Goal: Task Accomplishment & Management: Use online tool/utility

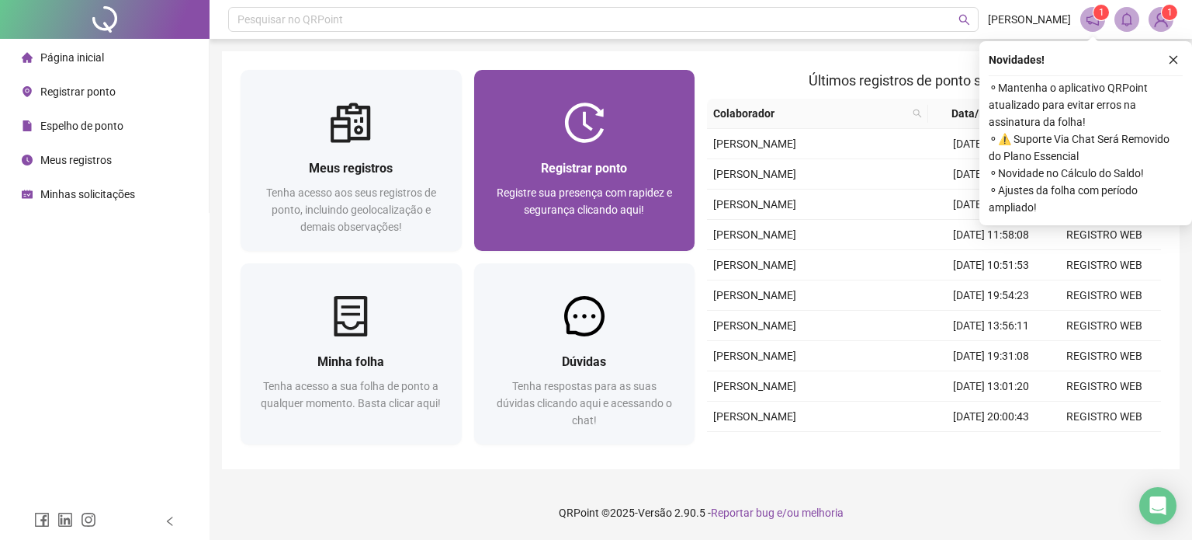
click at [603, 177] on div "Registrar ponto" at bounding box center [585, 167] width 184 height 19
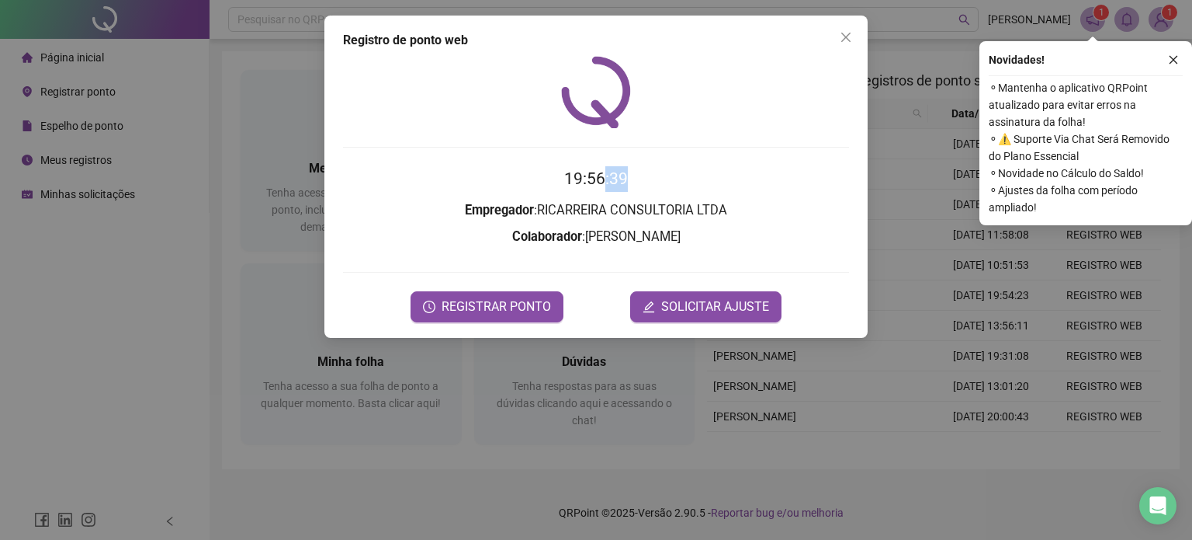
drag, startPoint x: 638, startPoint y: 179, endPoint x: 605, endPoint y: 179, distance: 33.4
click at [605, 179] on h2 "19:56:39" at bounding box center [596, 179] width 506 height 26
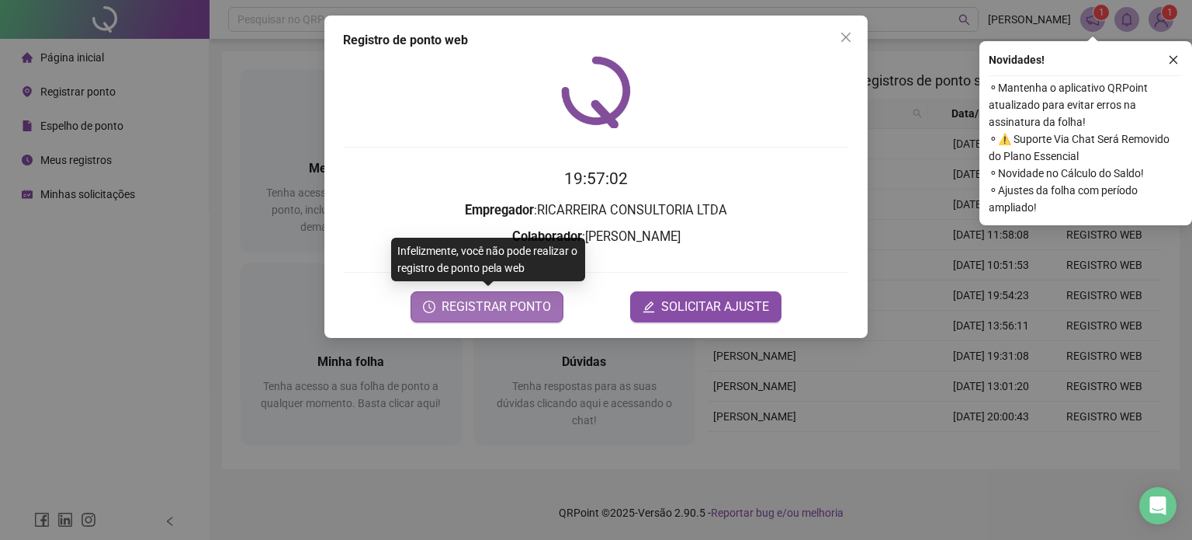
click at [487, 313] on span "REGISTRAR PONTO" at bounding box center [496, 306] width 109 height 19
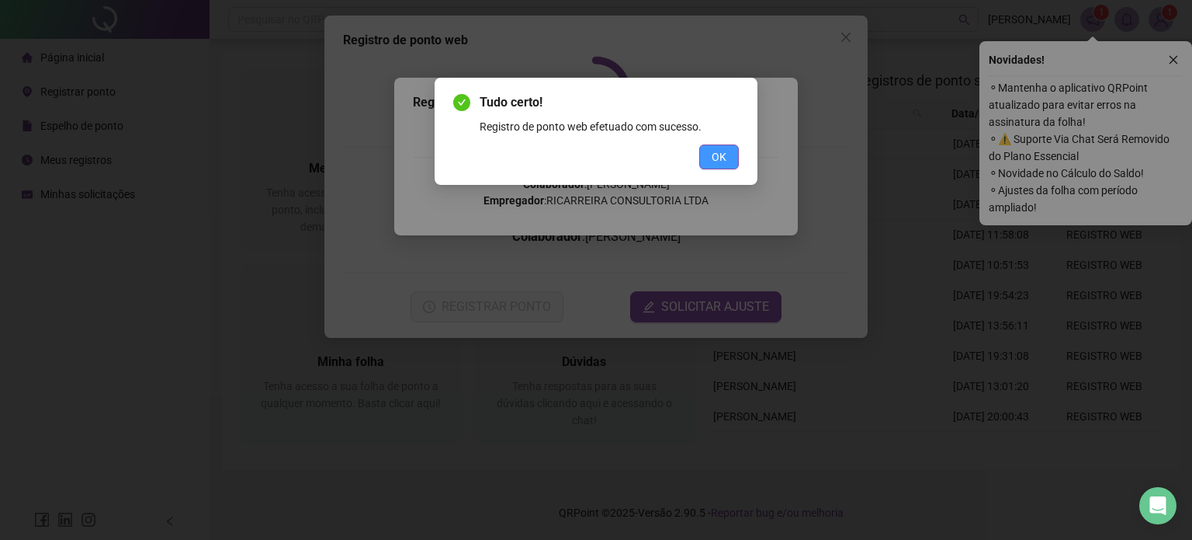
click at [722, 154] on span "OK" at bounding box center [719, 156] width 15 height 17
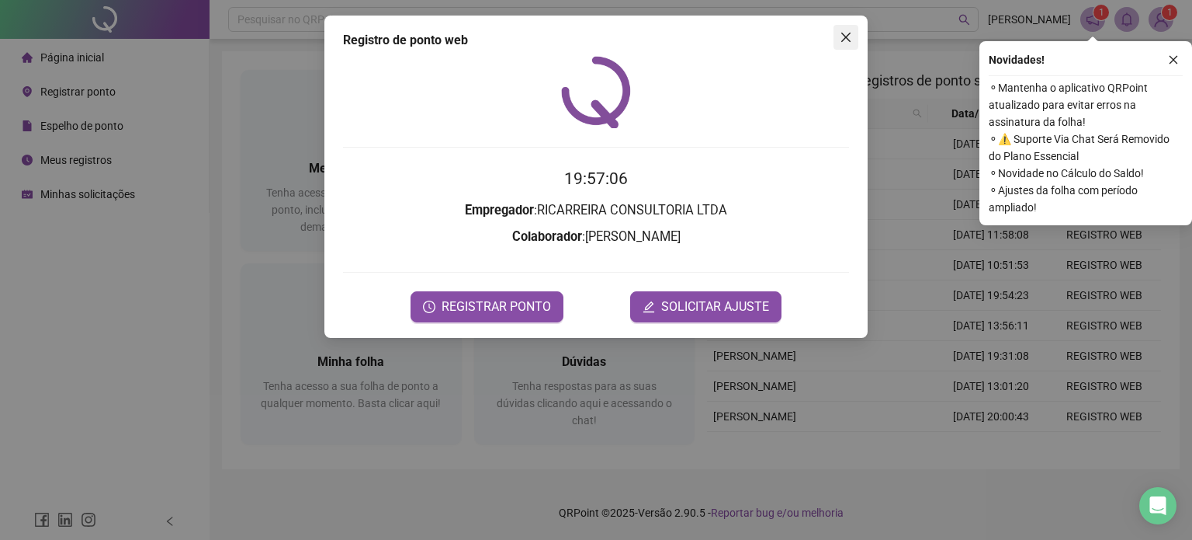
click at [841, 43] on button "Close" at bounding box center [846, 37] width 25 height 25
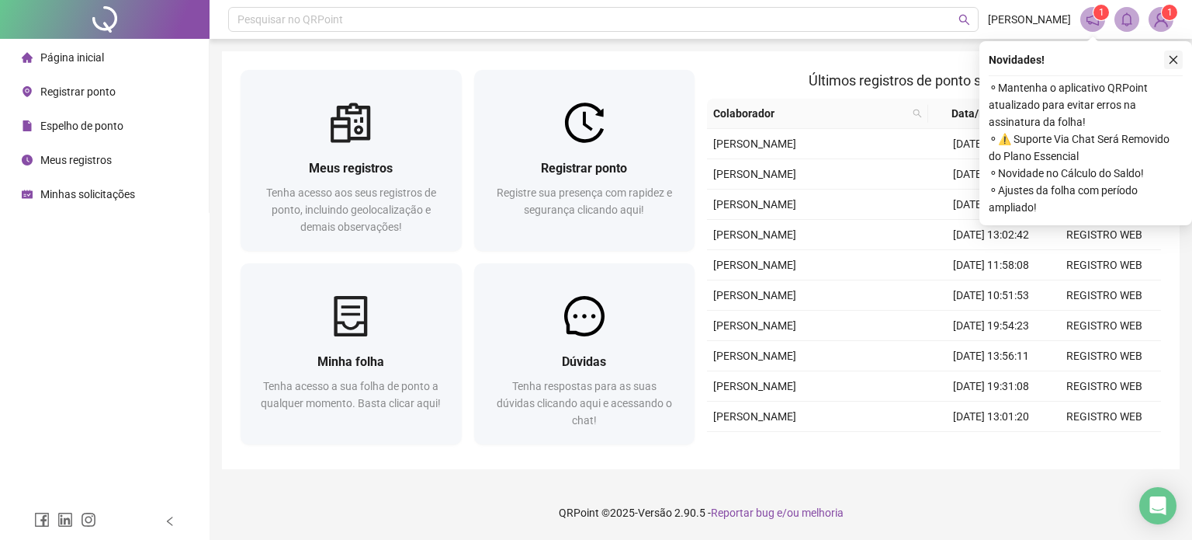
click at [1170, 53] on button "button" at bounding box center [1173, 59] width 19 height 19
